Goal: Task Accomplishment & Management: Use online tool/utility

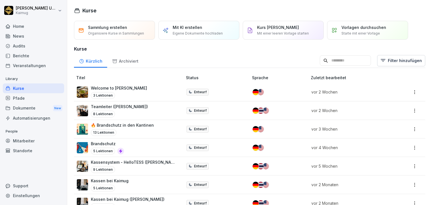
click at [118, 34] on p "Organisiere Kurse in Sammlungen" at bounding box center [116, 33] width 56 height 5
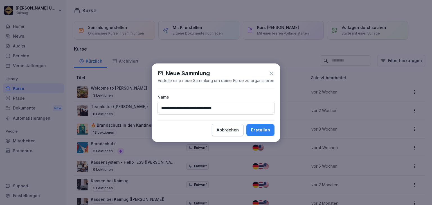
type input "**********"
click at [246, 124] on button "Erstellen" at bounding box center [260, 130] width 28 height 12
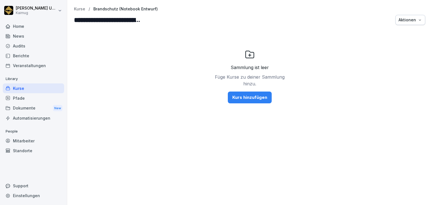
click at [239, 99] on div "Kurs hinzufügen" at bounding box center [249, 98] width 35 height 6
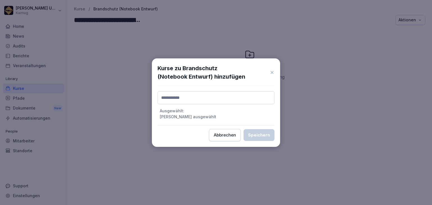
click at [217, 100] on input at bounding box center [216, 97] width 117 height 13
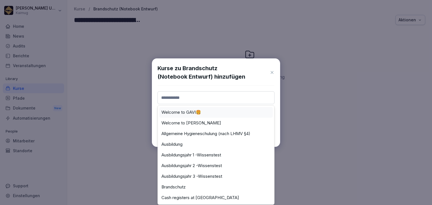
click at [273, 74] on icon at bounding box center [272, 72] width 5 height 6
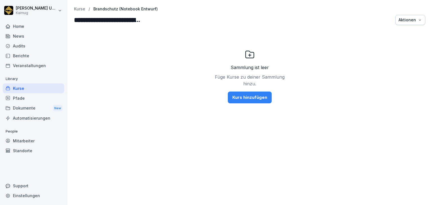
click at [82, 8] on p "Kurse" at bounding box center [79, 9] width 11 height 5
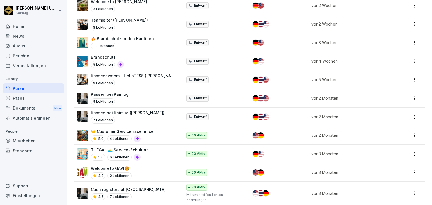
scroll to position [22, 0]
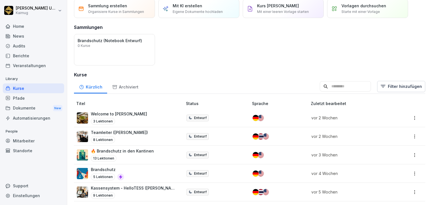
click at [158, 172] on div "Brandschutz 5 Lektionen" at bounding box center [127, 174] width 100 height 14
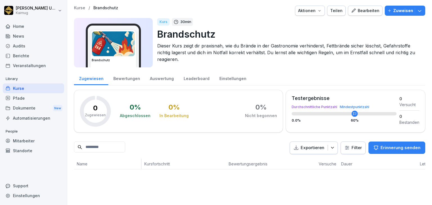
click at [354, 14] on button "Bearbeiten" at bounding box center [365, 11] width 35 height 10
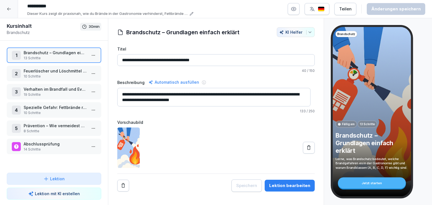
click at [347, 10] on div "Teilen" at bounding box center [345, 9] width 12 height 6
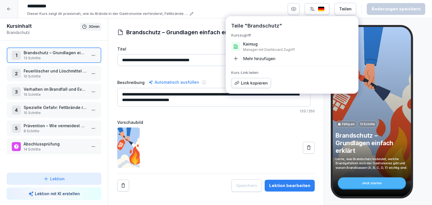
click at [253, 82] on div "Link kopieren" at bounding box center [250, 83] width 33 height 6
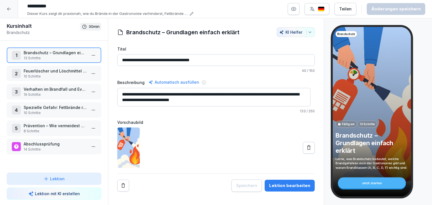
click at [226, 159] on div at bounding box center [216, 148] width 198 height 41
click at [90, 55] on html "**********" at bounding box center [216, 102] width 432 height 205
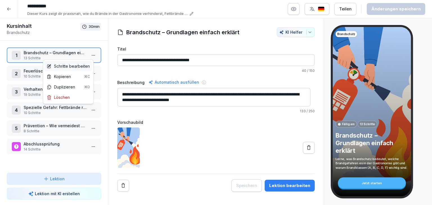
click at [73, 65] on div "Schritte bearbeiten" at bounding box center [68, 66] width 43 height 6
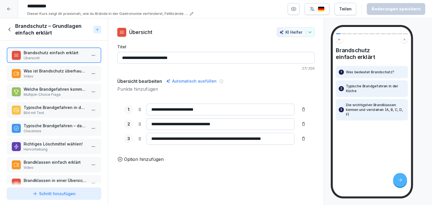
click at [340, 12] on button "Teilen" at bounding box center [346, 9] width 22 height 12
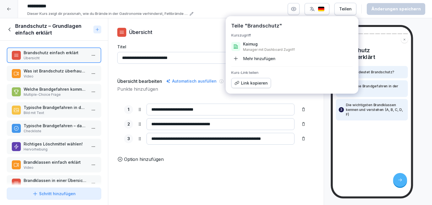
click at [247, 84] on div "Link kopieren" at bounding box center [250, 83] width 33 height 6
click at [209, 75] on div "**********" at bounding box center [216, 103] width 198 height 119
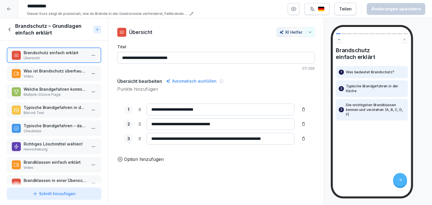
click at [74, 76] on p "Video" at bounding box center [55, 76] width 63 height 5
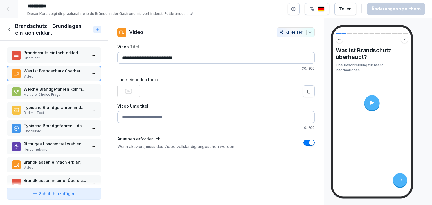
click at [63, 93] on p "Multiple-Choice Frage" at bounding box center [55, 94] width 63 height 5
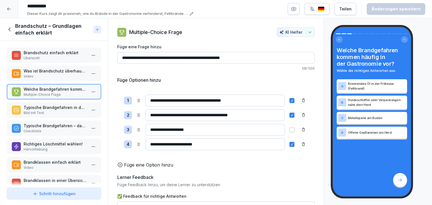
click at [263, 10] on div "**********" at bounding box center [225, 8] width 401 height 15
drag, startPoint x: 326, startPoint y: 48, endPoint x: 328, endPoint y: 45, distance: 3.6
click at [326, 48] on div "Welche Brandgefahren kommen häufig in der Gastronomie vor? Wähle die richtigen …" at bounding box center [378, 111] width 108 height 187
click at [66, 109] on p "Typische Brandgefahren in der Gastronomie" at bounding box center [55, 108] width 63 height 6
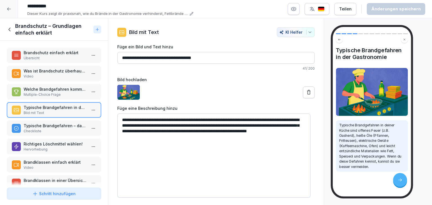
click at [59, 129] on p "Checkliste" at bounding box center [55, 131] width 63 height 5
